Goal: Transaction & Acquisition: Purchase product/service

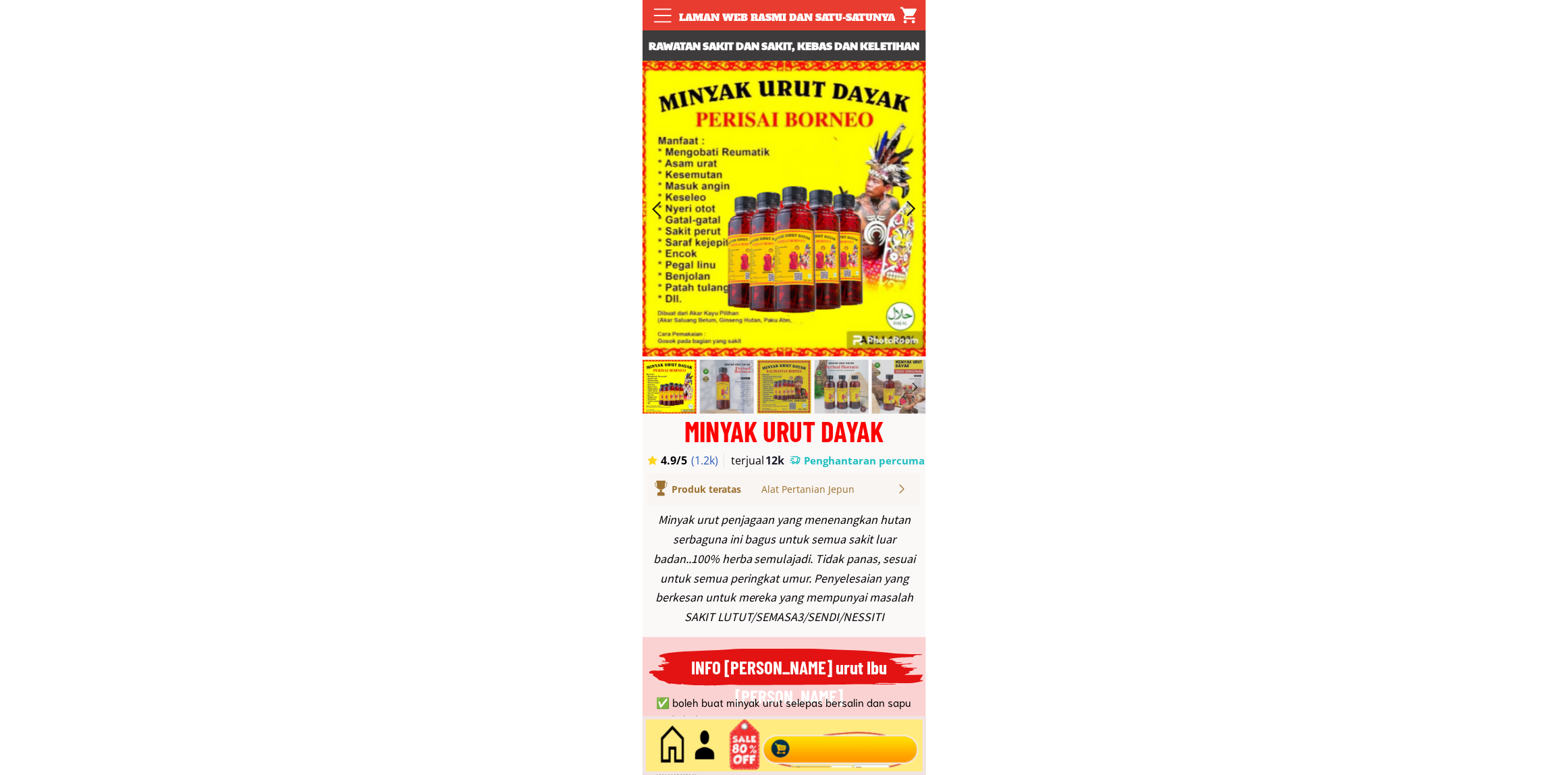
click at [860, 734] on div at bounding box center [840, 745] width 163 height 45
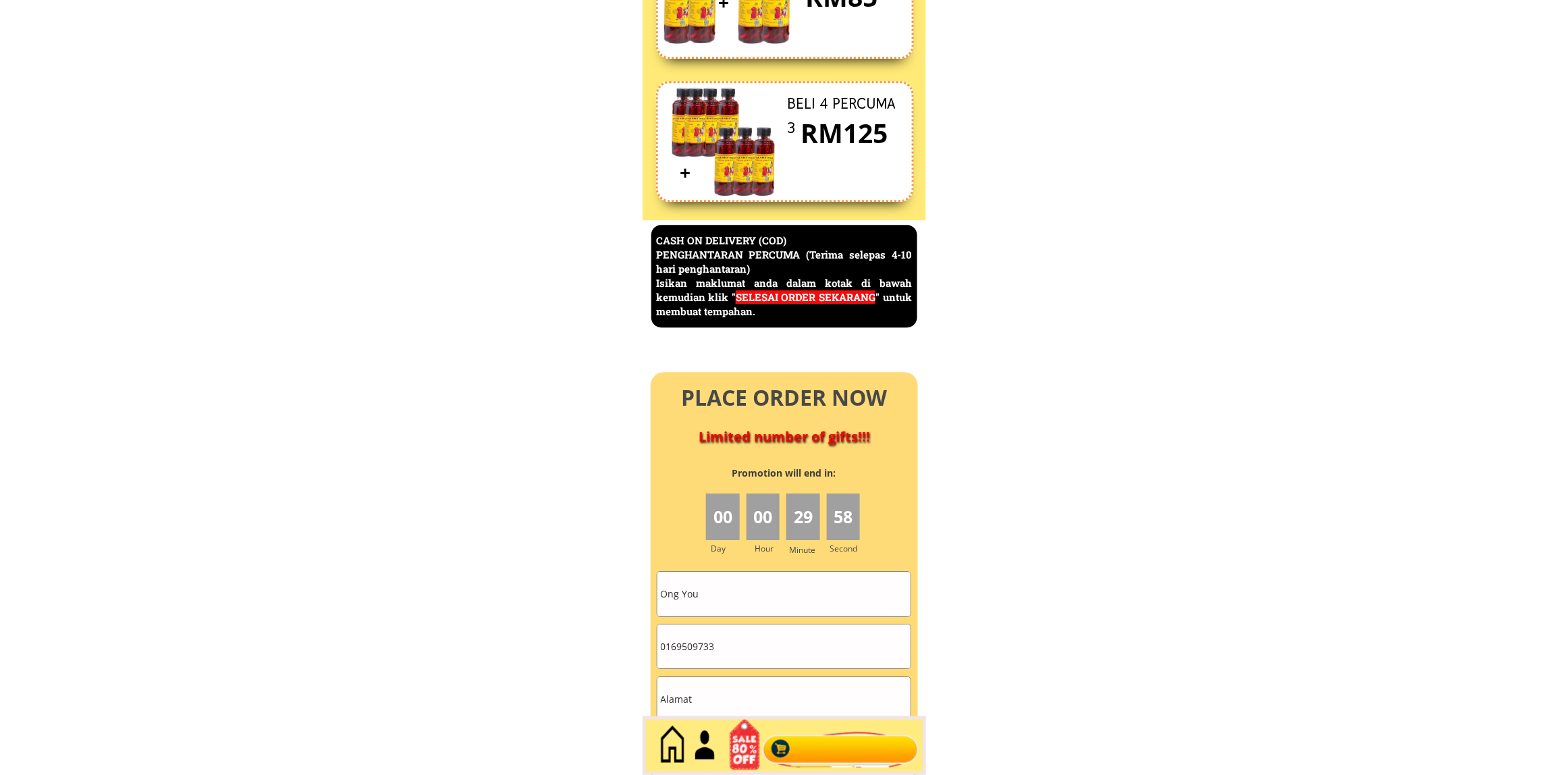
scroll to position [5856, 0]
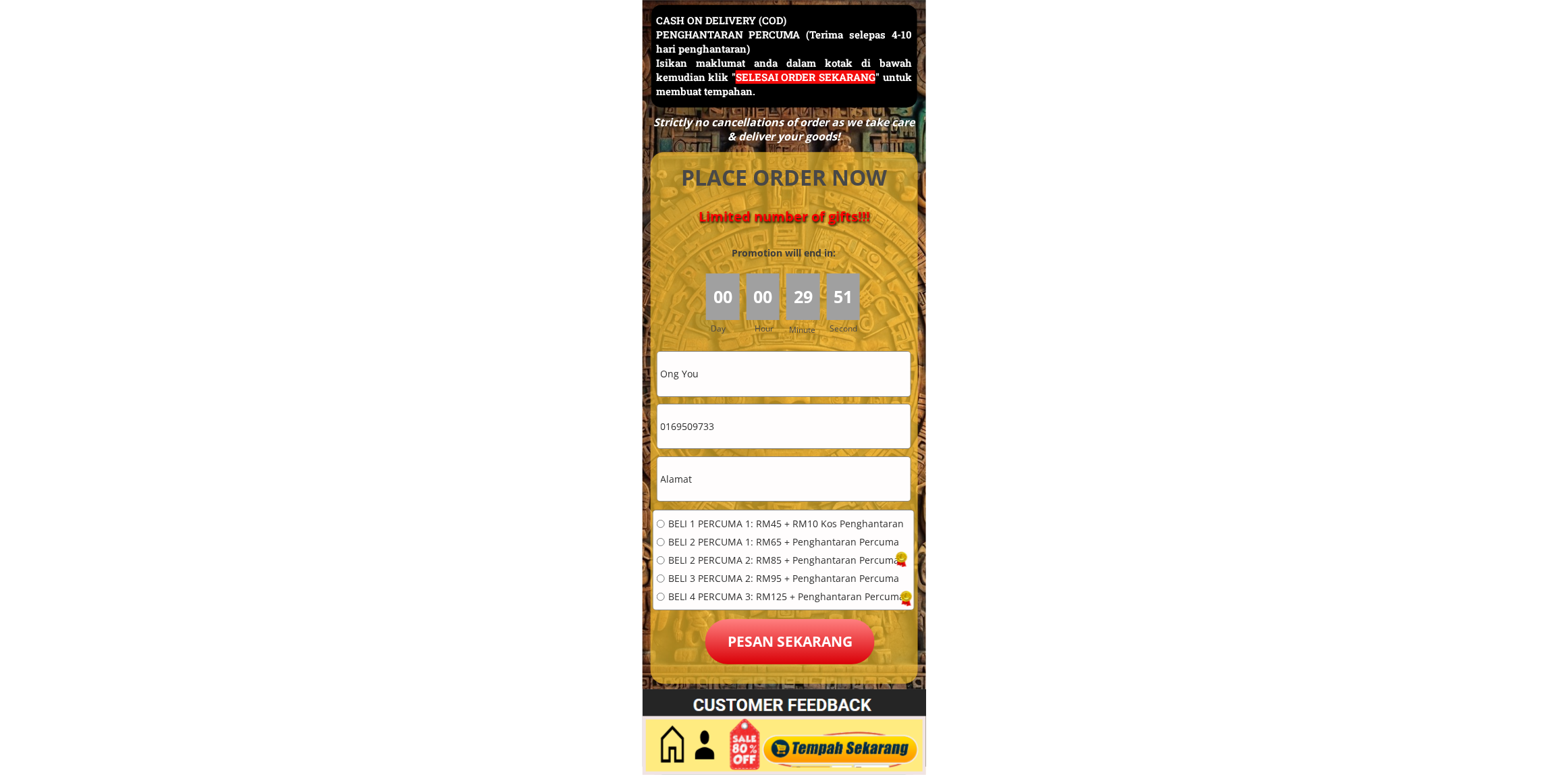
drag, startPoint x: 710, startPoint y: 444, endPoint x: 720, endPoint y: 436, distance: 12.8
click at [712, 444] on input "0169509733" at bounding box center [784, 426] width 253 height 44
click at [723, 433] on input "0169509733" at bounding box center [784, 426] width 253 height 44
paste input "60138040778"
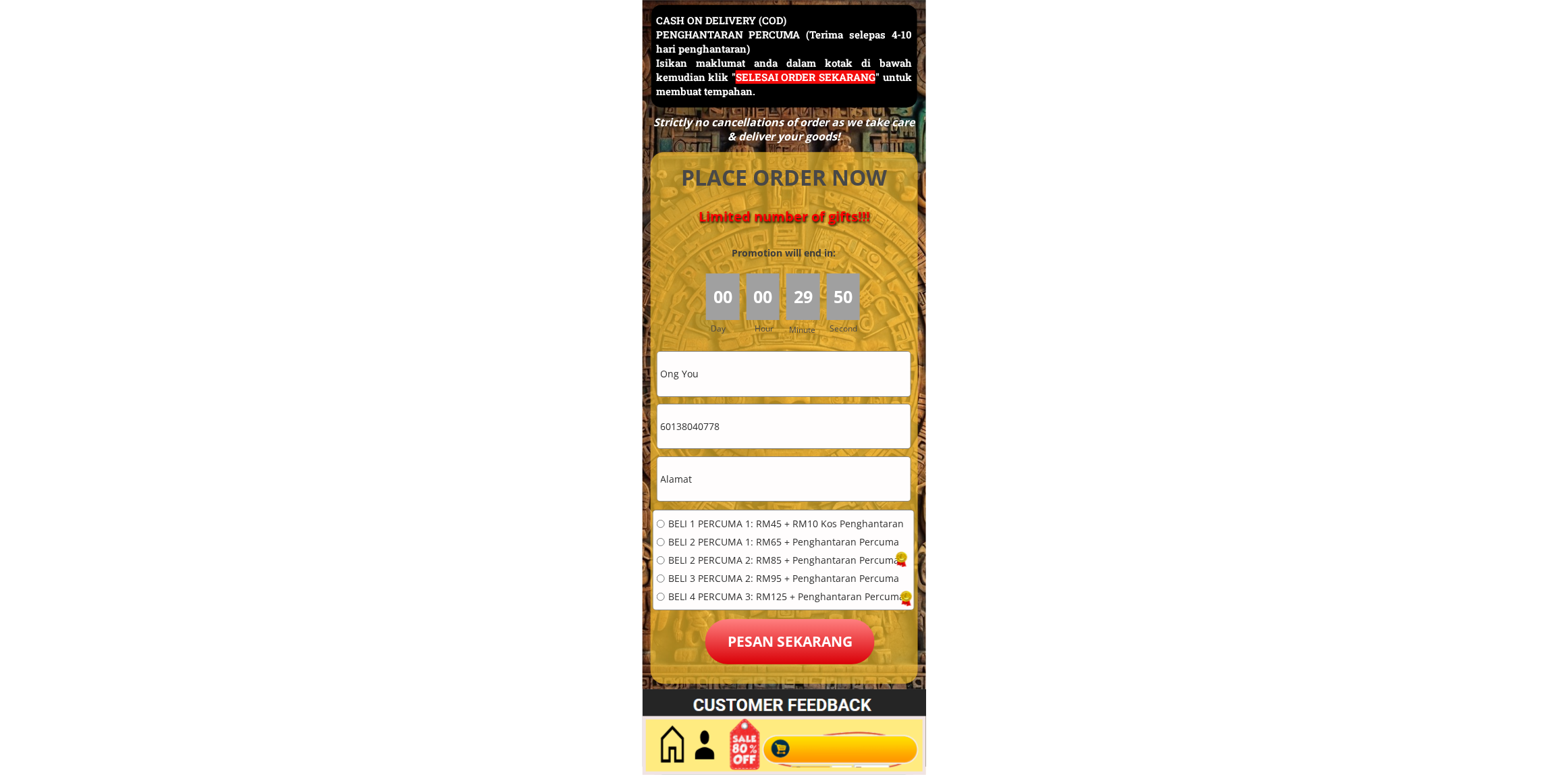
click at [666, 423] on input "60138040778" at bounding box center [784, 426] width 253 height 44
type input "0138040778"
click at [737, 466] on input "text" at bounding box center [784, 479] width 253 height 44
paste input "[PERSON_NAME], 01, [GEOGRAPHIC_DATA]"
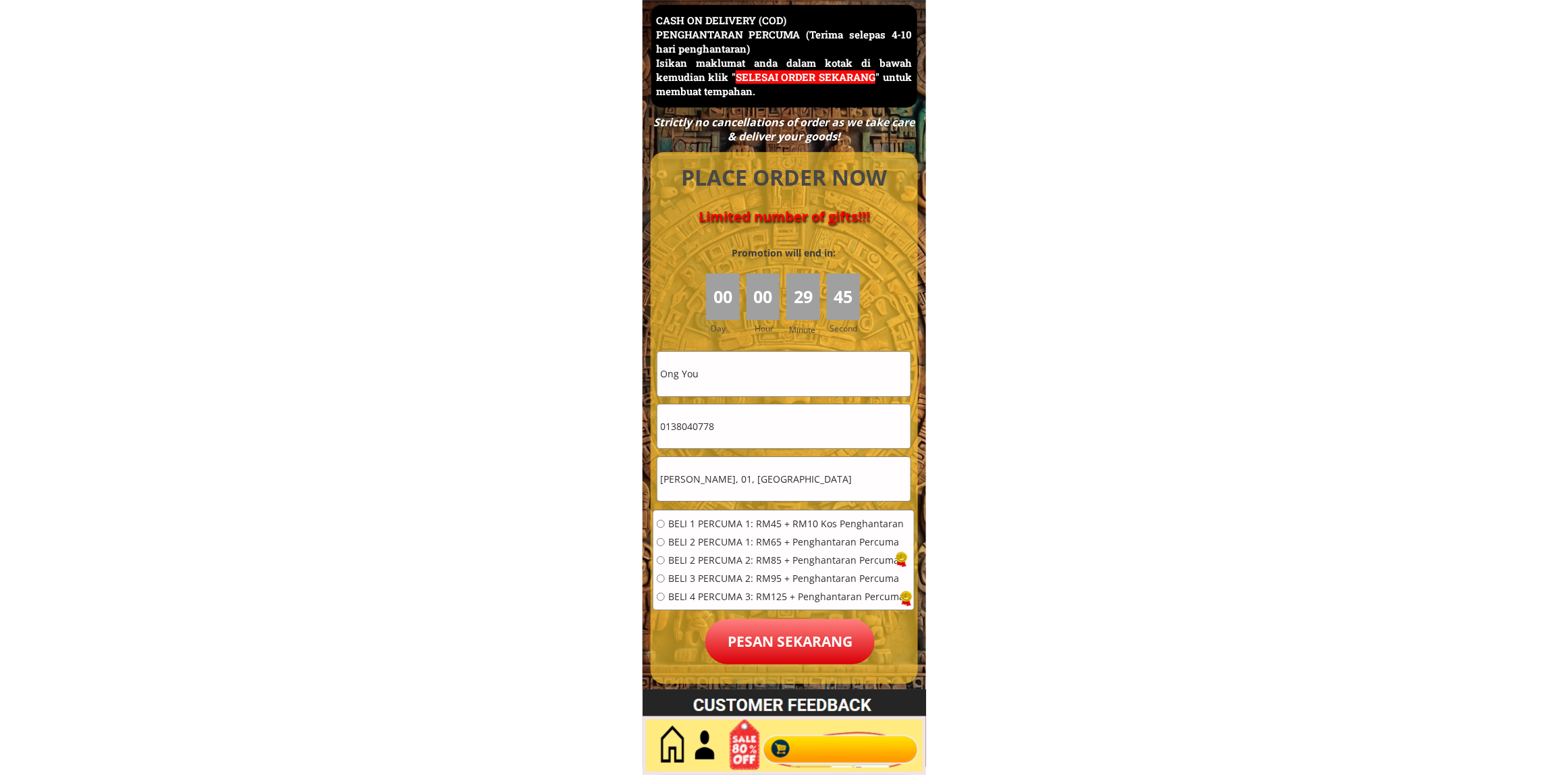
type input "[PERSON_NAME], 01, [GEOGRAPHIC_DATA]"
click at [724, 530] on div "BELI 1 PERCUMA 1: RM45 + RM10 Kos Penghantaran BELI 2 PERCUMA 1: RM65 + Penghan…" at bounding box center [780, 565] width 248 height 91
click at [697, 522] on span "BELI 1 PERCUMA 1: RM45 + RM10 Kos Penghantaran" at bounding box center [786, 524] width 236 height 9
radio input "true"
click at [768, 369] on input "Ong You" at bounding box center [784, 373] width 253 height 44
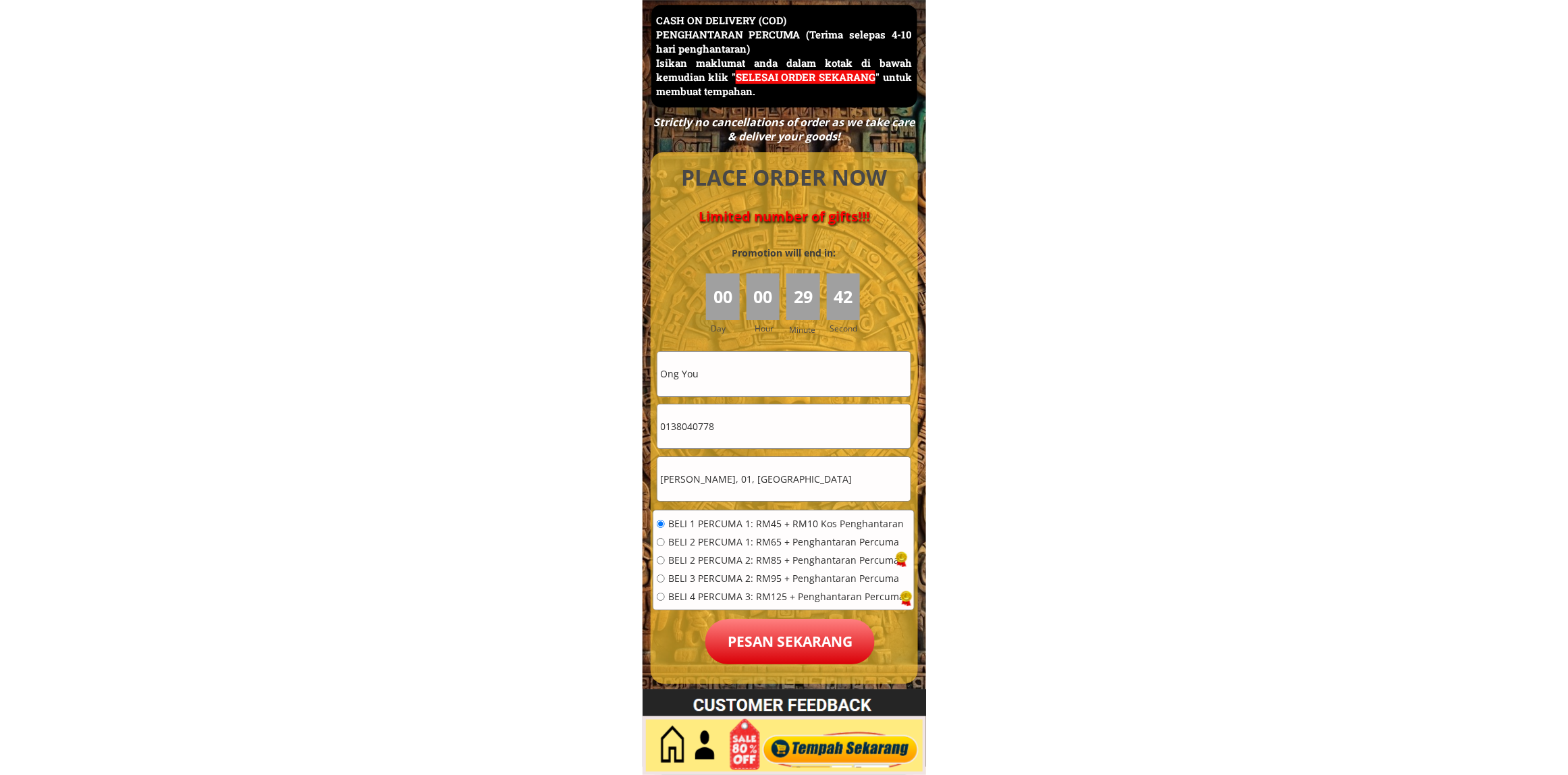
click at [769, 369] on input "Ong You" at bounding box center [784, 373] width 253 height 44
type input "O"
type input "[PERSON_NAME]"
click at [813, 643] on p "Pesan sekarang" at bounding box center [789, 642] width 169 height 46
